Goal: Check status: Check status

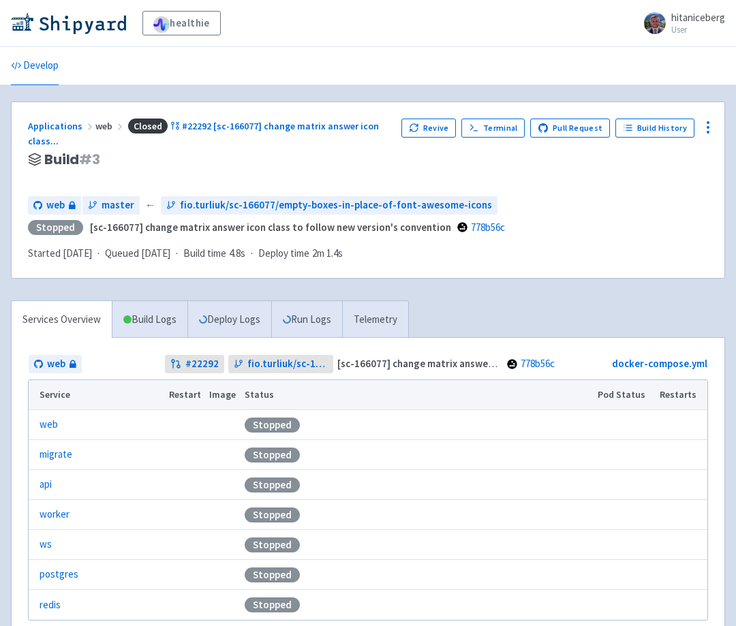
click at [340, 155] on h3 "Build # 3" at bounding box center [209, 160] width 363 height 16
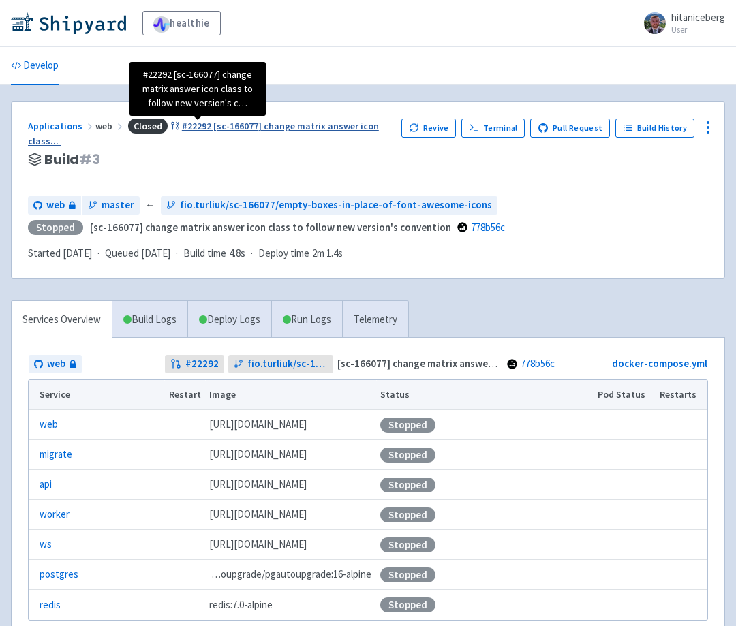
click at [207, 125] on span "#22292 [sc-166077] change matrix answer icon class ..." at bounding box center [203, 134] width 351 height 28
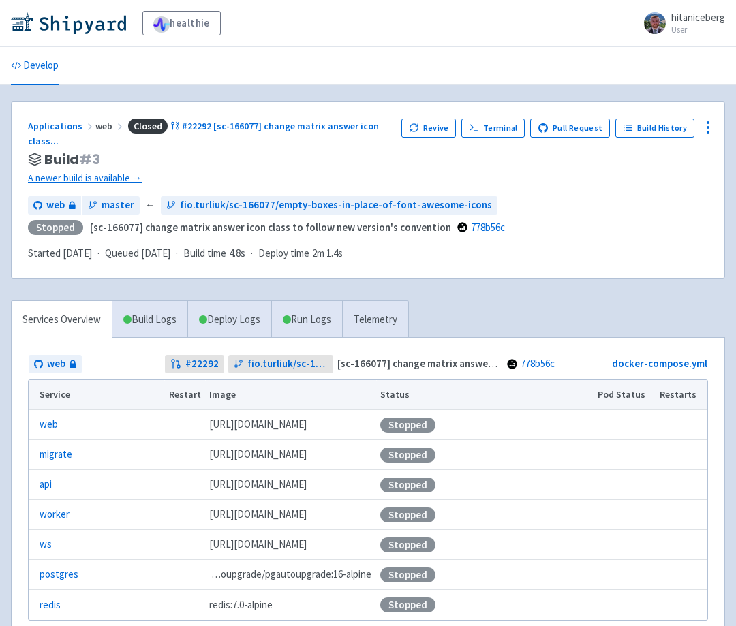
click at [412, 155] on div "Revive Terminal Pull Request Build History" at bounding box center [555, 152] width 307 height 67
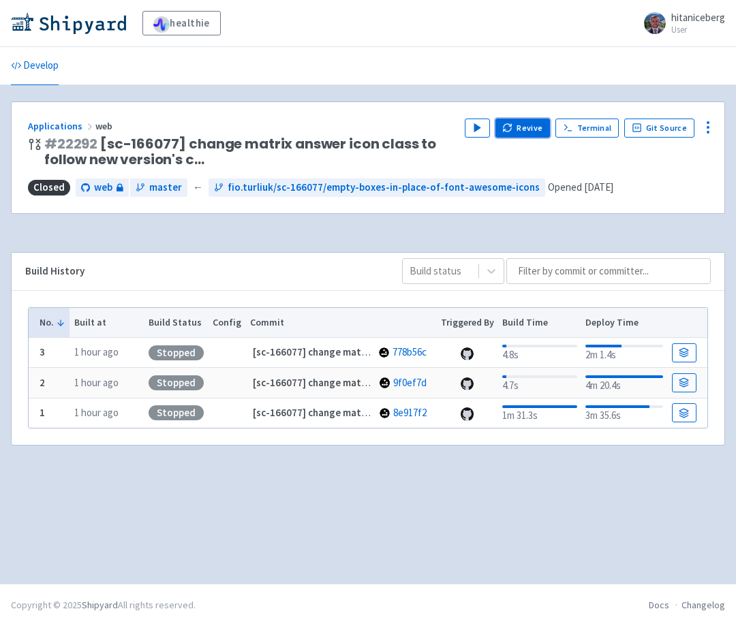
click at [511, 130] on icon "button" at bounding box center [507, 130] width 7 height 4
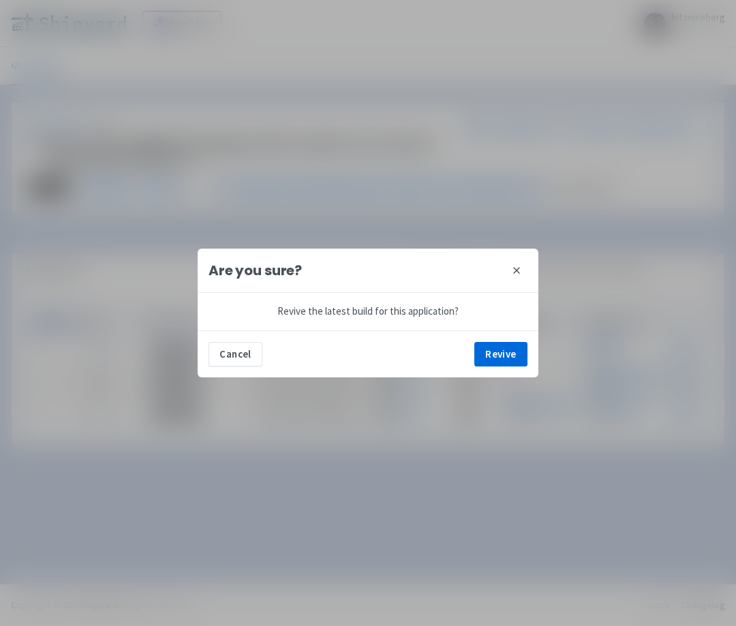
click at [519, 271] on icon at bounding box center [516, 270] width 11 height 11
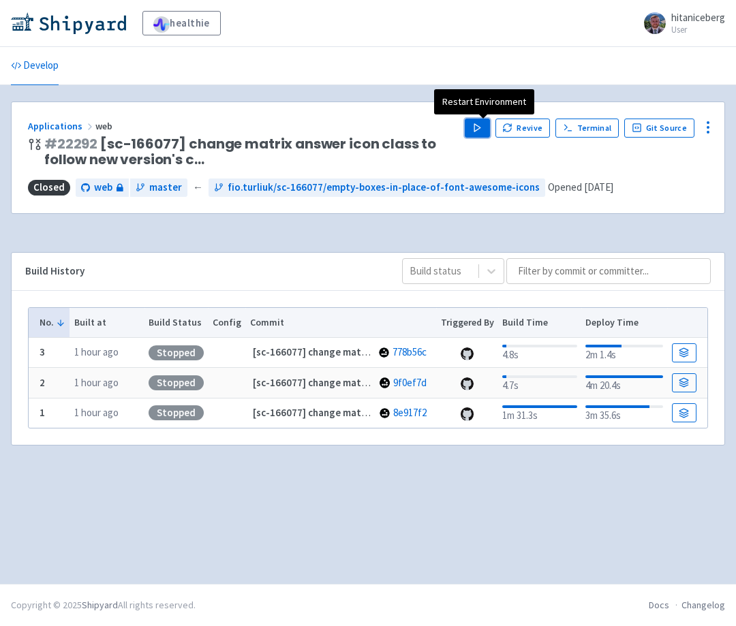
click at [478, 126] on icon "button" at bounding box center [477, 128] width 10 height 10
click at [401, 119] on div "Applications web" at bounding box center [241, 127] width 426 height 16
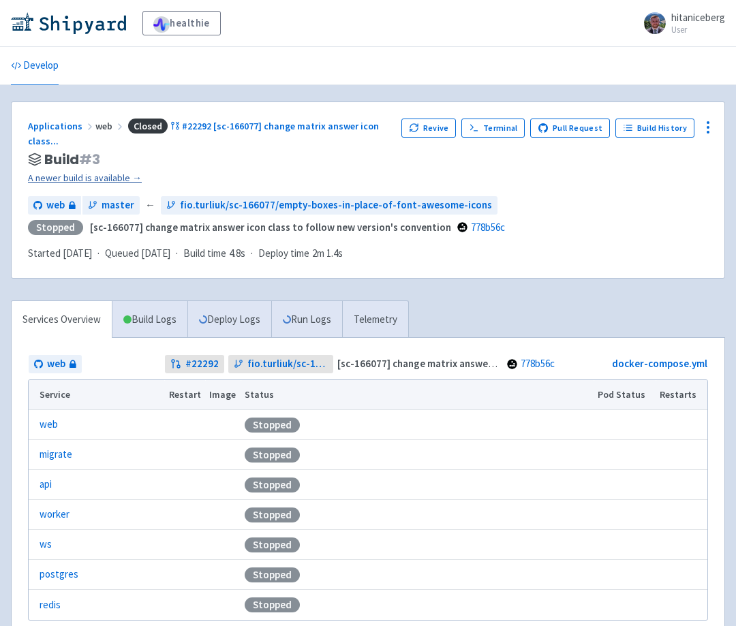
click at [82, 181] on link "A newer build is available →" at bounding box center [209, 178] width 363 height 16
